Goal: Task Accomplishment & Management: Complete application form

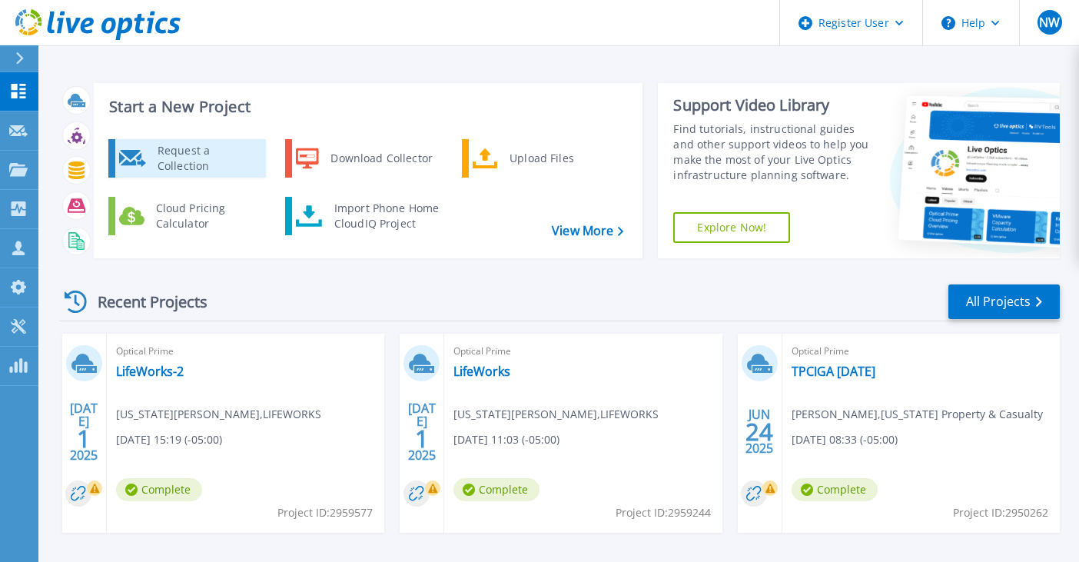
click at [238, 141] on link "Request a Collection" at bounding box center [187, 158] width 158 height 38
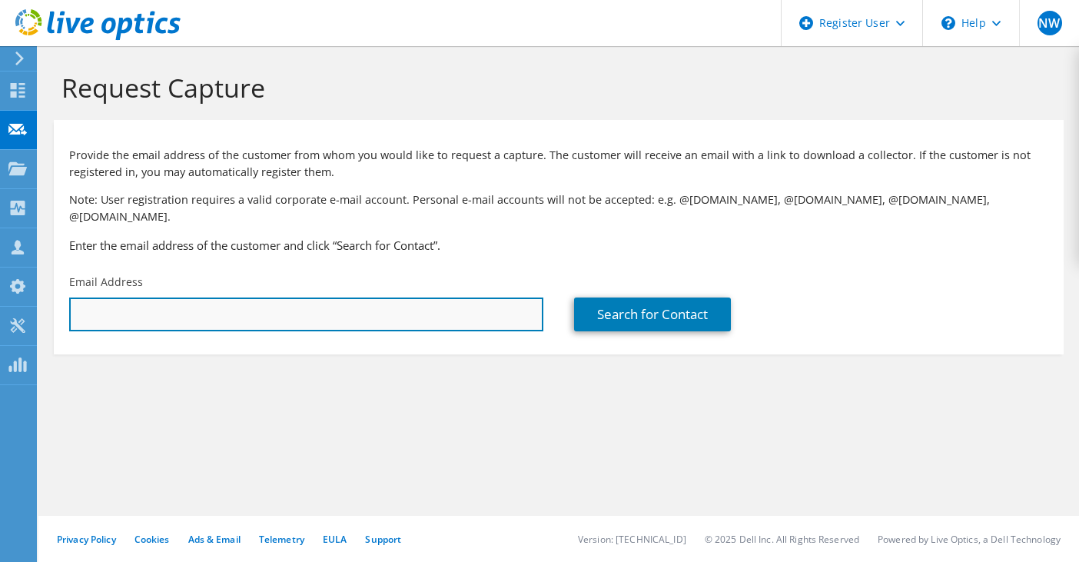
click at [234, 297] on input "text" at bounding box center [306, 314] width 474 height 34
paste input "4D9CHK2"
click at [215, 300] on input "4D9CHK2" at bounding box center [306, 314] width 474 height 34
type input "4D9CHK2"
drag, startPoint x: 198, startPoint y: 298, endPoint x: -6, endPoint y: 256, distance: 208.7
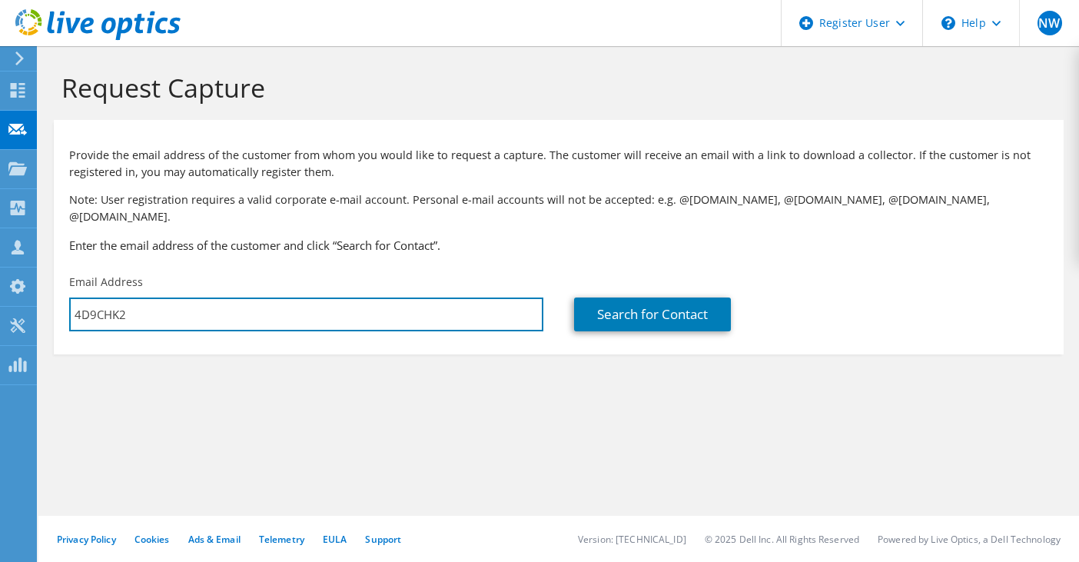
click at [0, 256] on html "NW Dell User [PERSON_NAME] [EMAIL_ADDRESS][PERSON_NAME][DOMAIN_NAME] Dell My Pr…" at bounding box center [539, 281] width 1079 height 562
click at [133, 304] on input "4D9CHK2" at bounding box center [306, 314] width 474 height 34
drag, startPoint x: 150, startPoint y: 288, endPoint x: -8, endPoint y: 264, distance: 160.2
click at [0, 264] on html "NW Dell User [PERSON_NAME] [EMAIL_ADDRESS][PERSON_NAME][DOMAIN_NAME] Dell My Pr…" at bounding box center [539, 281] width 1079 height 562
paste input "[PERSON_NAME][EMAIL_ADDRESS][PERSON_NAME][DOMAIN_NAME] <[PERSON_NAME][DOMAIN_NA…"
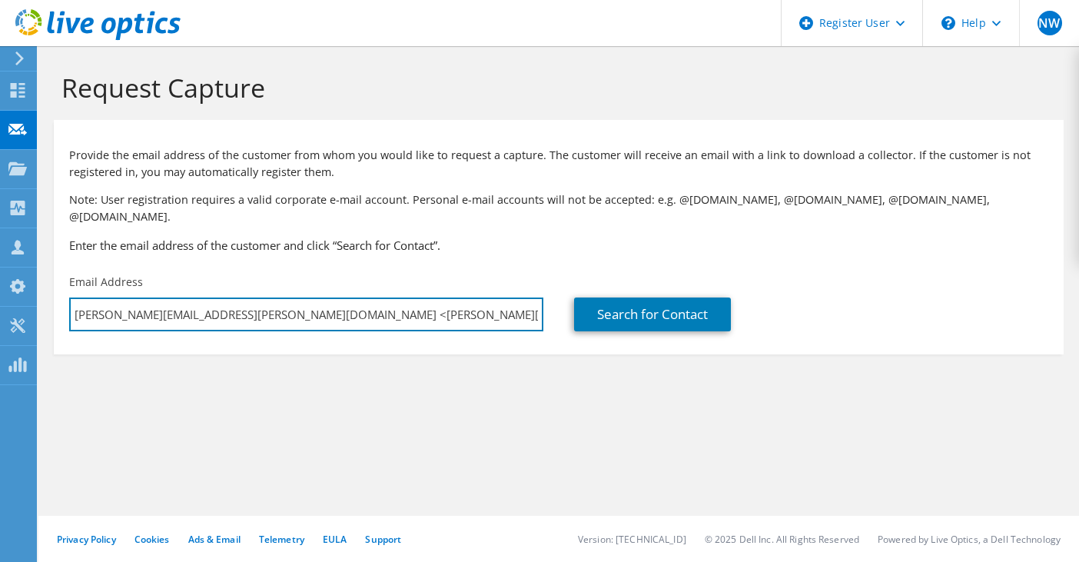
drag, startPoint x: 232, startPoint y: 300, endPoint x: -8, endPoint y: 280, distance: 241.3
click at [0, 280] on html "NW Dell User [PERSON_NAME] [EMAIL_ADDRESS][PERSON_NAME][DOMAIN_NAME] Dell My Pr…" at bounding box center [539, 281] width 1079 height 562
click at [245, 297] on input "[PERSON_NAME][EMAIL_ADDRESS][PERSON_NAME][DOMAIN_NAME]>" at bounding box center [306, 314] width 474 height 34
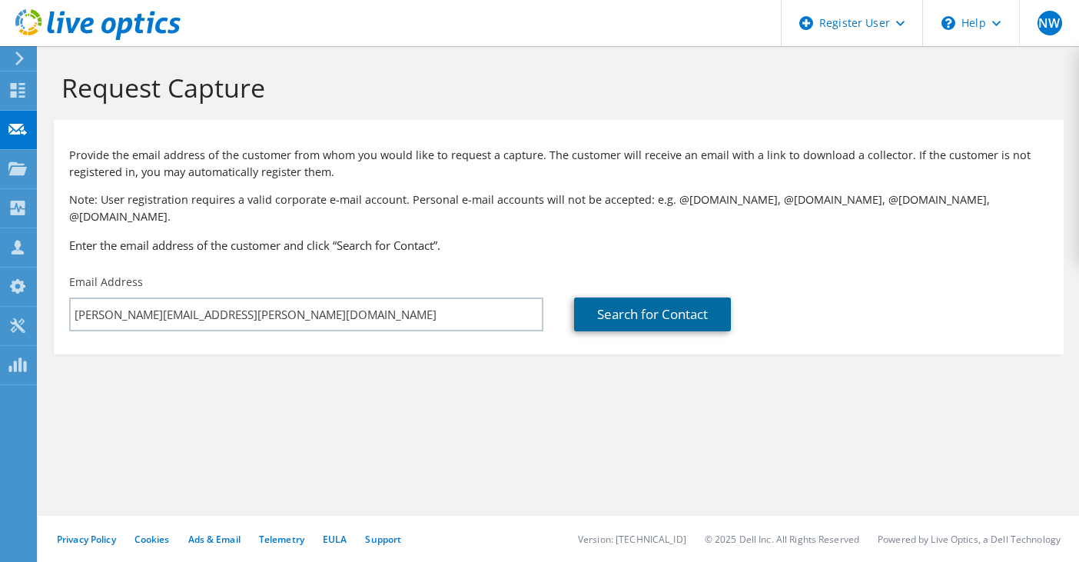
click at [607, 301] on link "Search for Contact" at bounding box center [652, 314] width 157 height 34
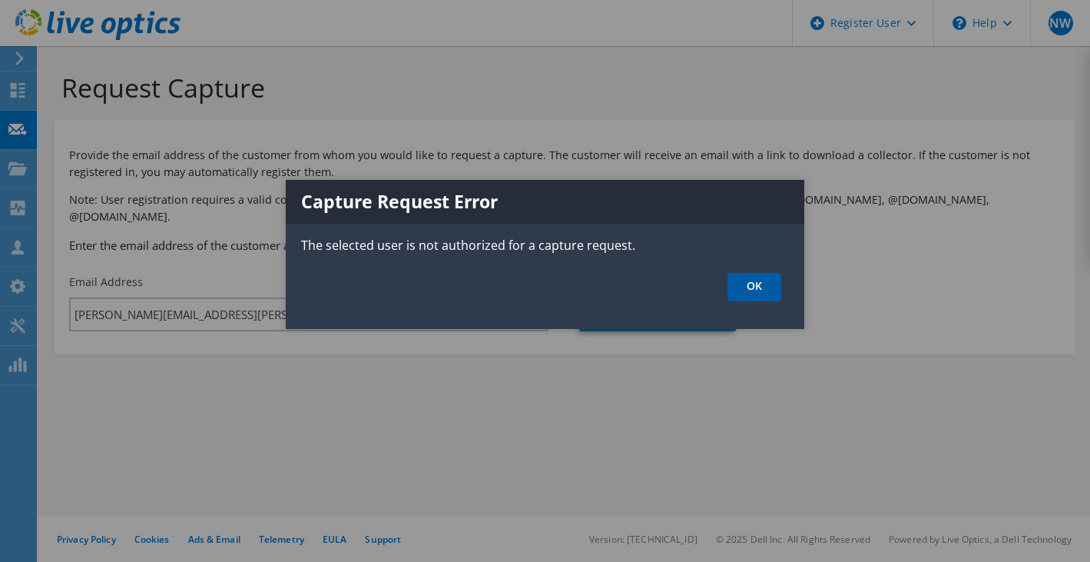
click at [745, 286] on link "OK" at bounding box center [755, 287] width 54 height 28
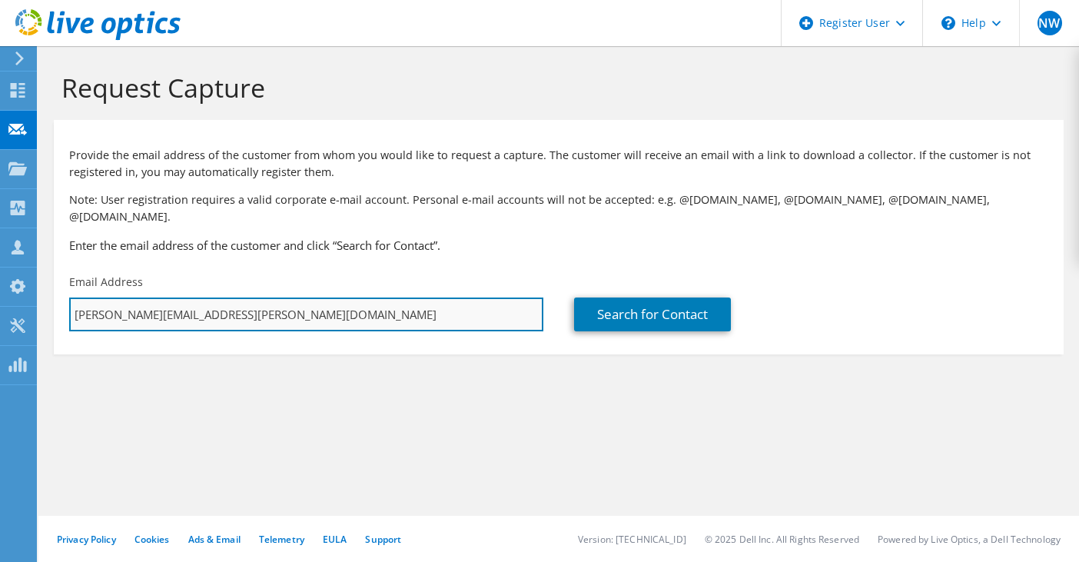
click at [239, 297] on input "[PERSON_NAME][EMAIL_ADDRESS][PERSON_NAME][DOMAIN_NAME]" at bounding box center [306, 314] width 474 height 34
drag, startPoint x: 233, startPoint y: 297, endPoint x: -8, endPoint y: 258, distance: 244.4
click at [0, 258] on html "NW Dell User [PERSON_NAME] [EMAIL_ADDRESS][PERSON_NAME][DOMAIN_NAME] Dell My Pr…" at bounding box center [539, 281] width 1079 height 562
paste input "[PERSON_NAME][EMAIL_ADDRESS][PERSON_NAME][DOMAIN_NAME]"
type input "[PERSON_NAME][EMAIL_ADDRESS][PERSON_NAME][DOMAIN_NAME]"
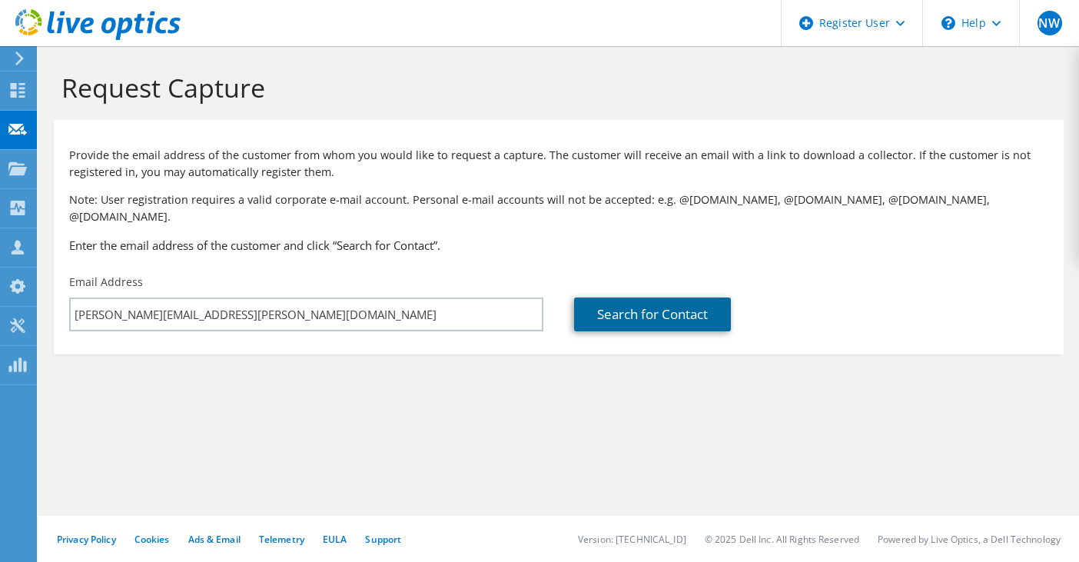
click at [590, 297] on link "Search for Contact" at bounding box center [652, 314] width 157 height 34
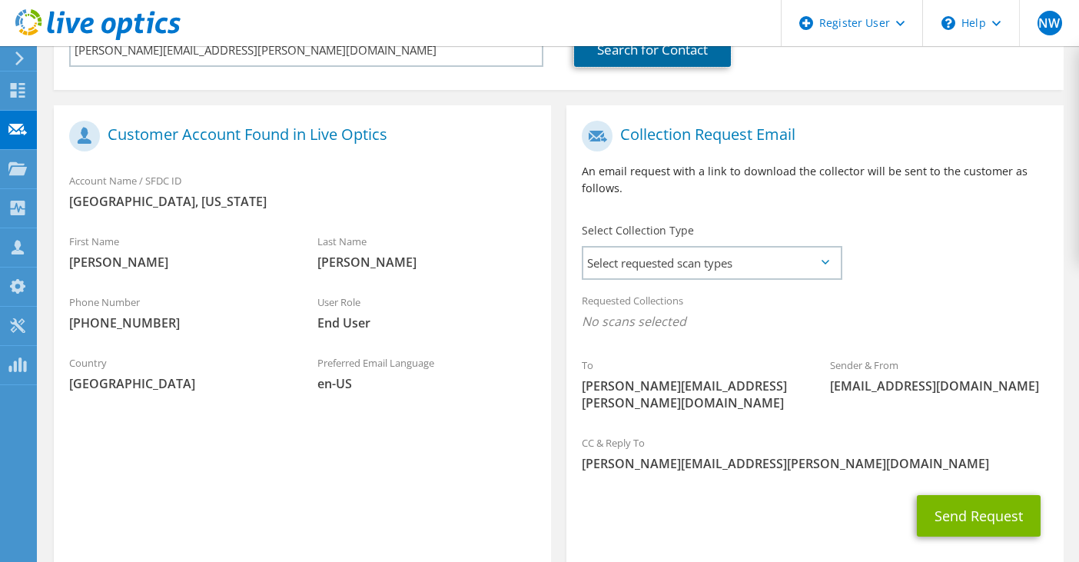
scroll to position [265, 0]
click at [659, 256] on span "Select requested scan types" at bounding box center [711, 262] width 257 height 31
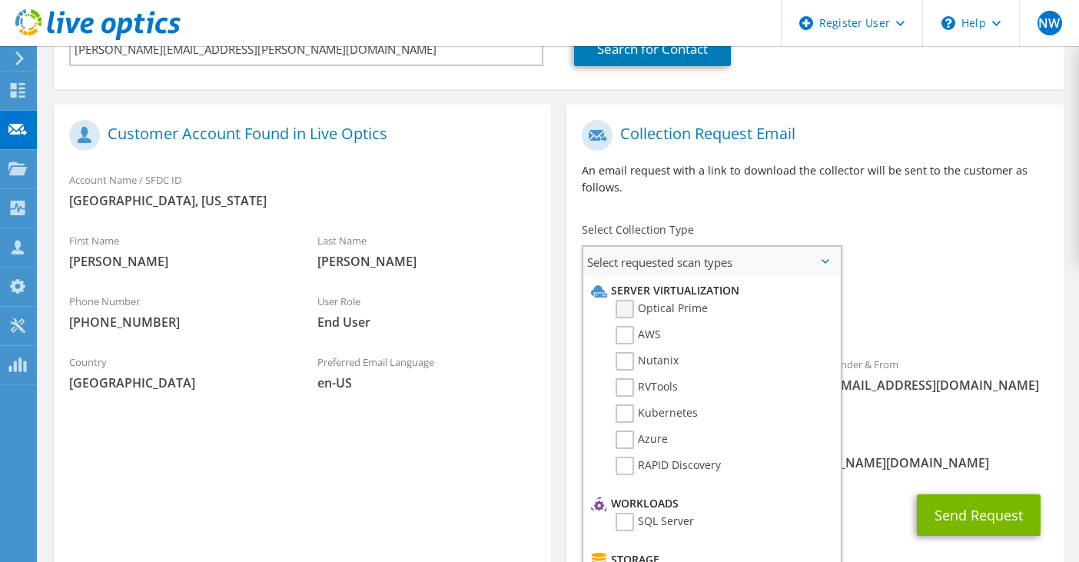
click at [620, 300] on label "Optical Prime" at bounding box center [661, 309] width 92 height 18
click at [0, 0] on input "Optical Prime" at bounding box center [0, 0] width 0 height 0
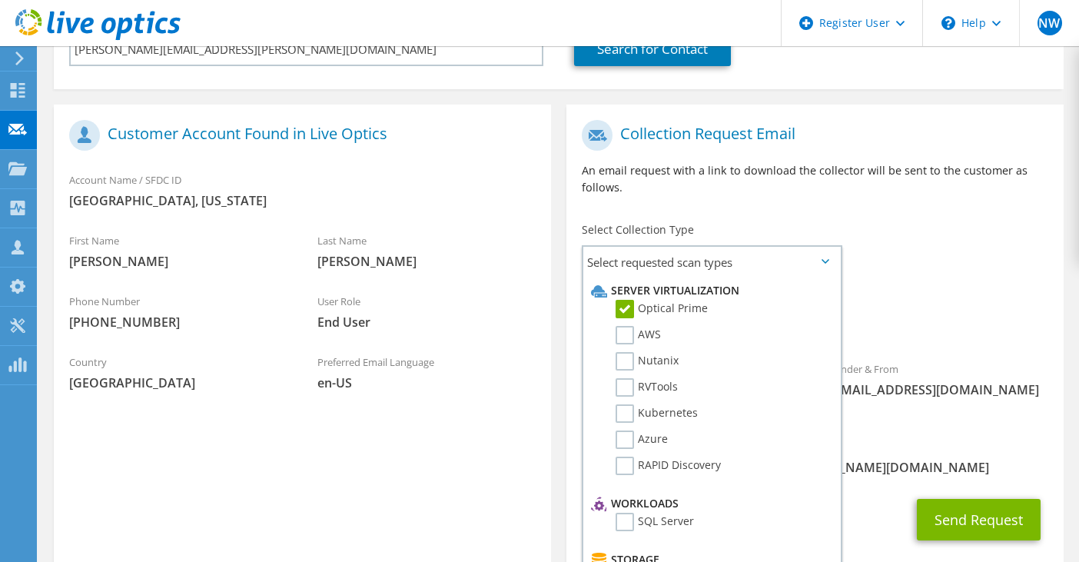
click at [977, 312] on span "Optical Prime" at bounding box center [815, 324] width 466 height 25
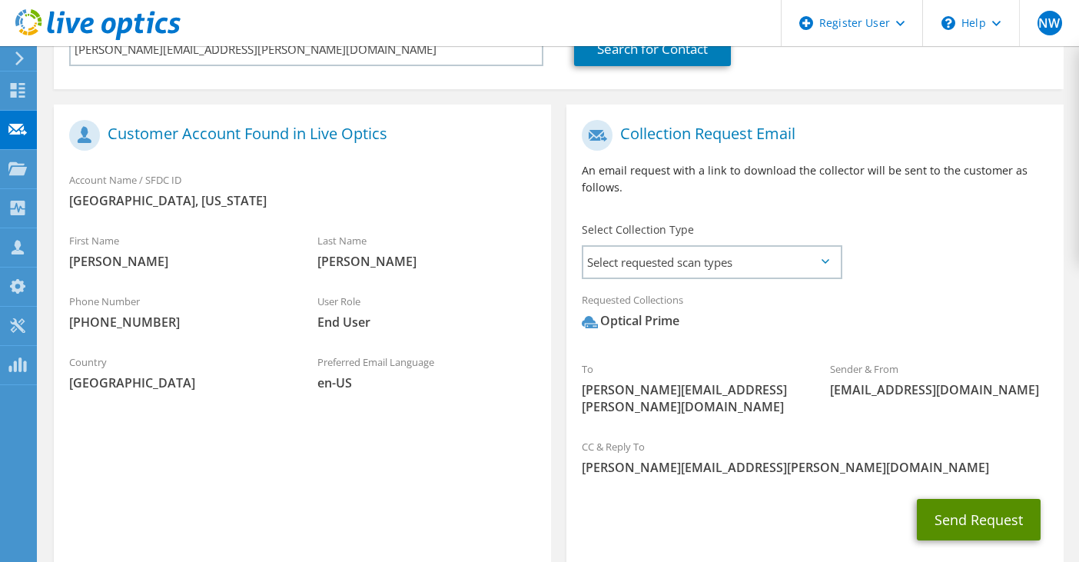
click at [961, 499] on button "Send Request" at bounding box center [979, 519] width 124 height 41
